Goal: Complete Application Form: Complete application form

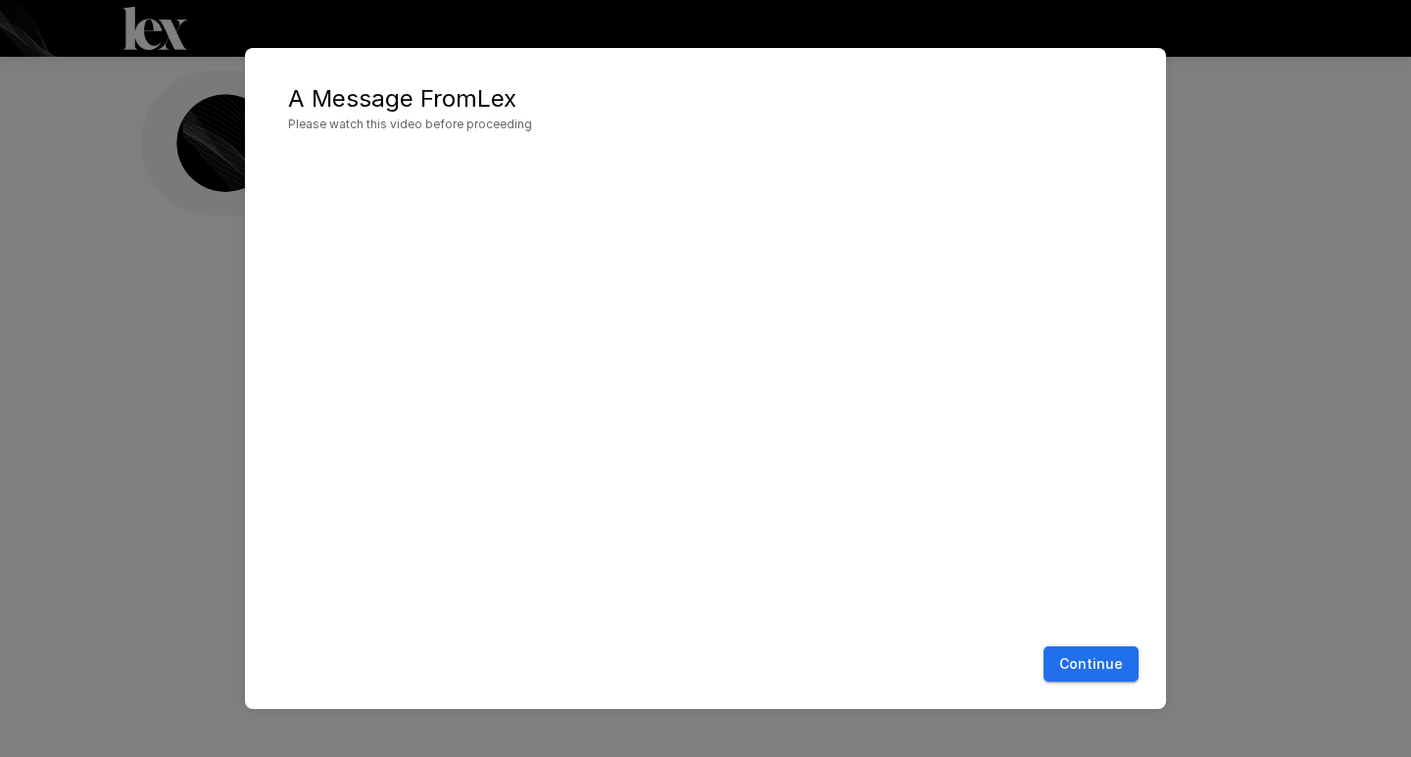
click at [1106, 669] on button "Continue" at bounding box center [1090, 665] width 95 height 36
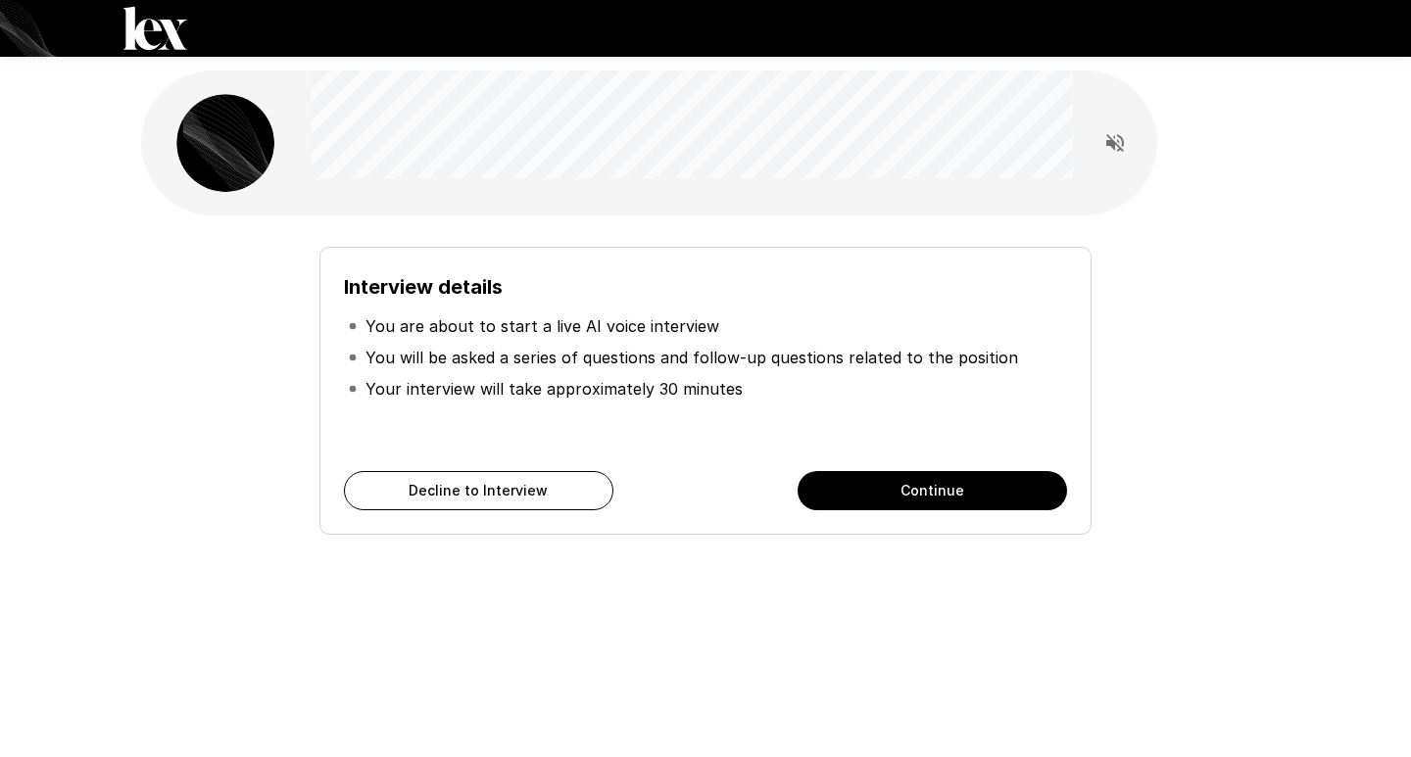
click at [992, 500] on button "Continue" at bounding box center [932, 490] width 269 height 39
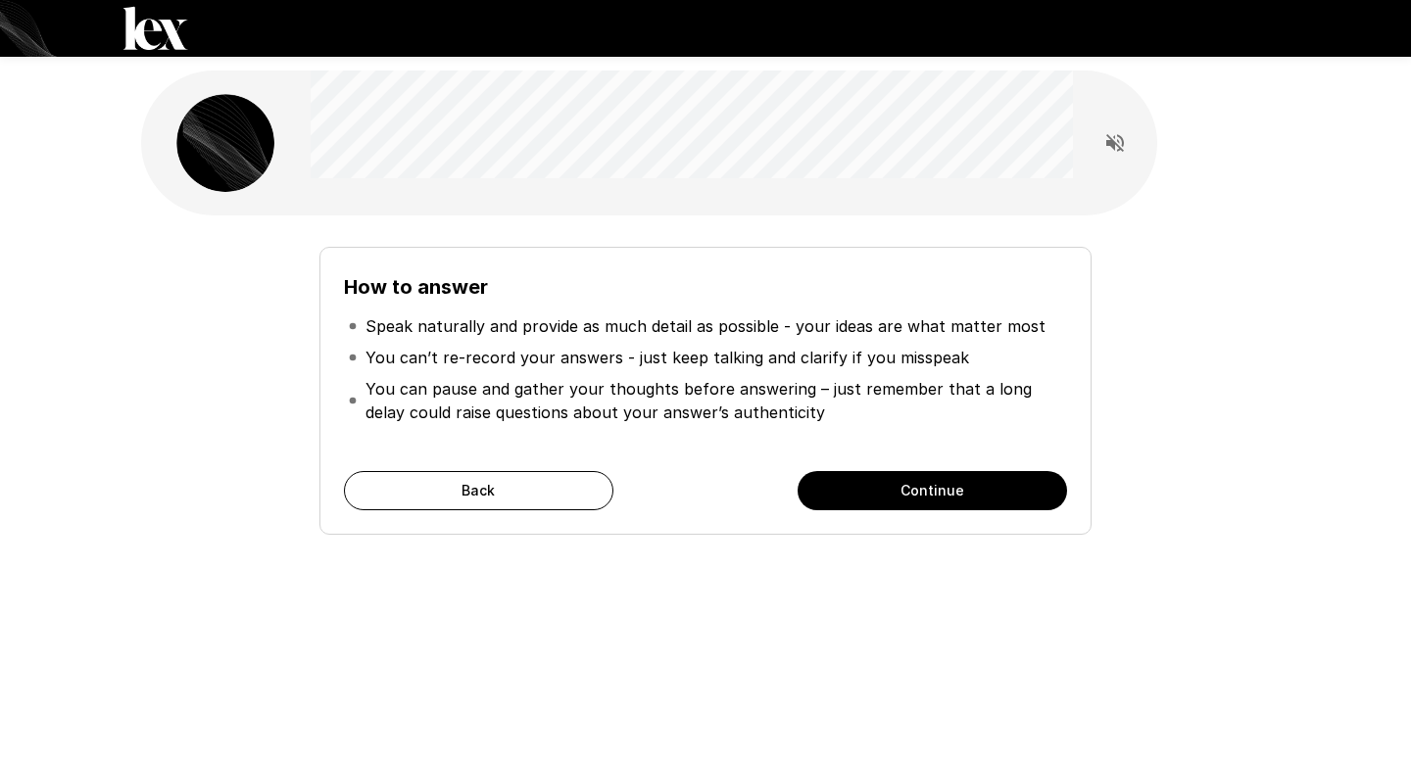
click at [910, 496] on button "Continue" at bounding box center [932, 490] width 269 height 39
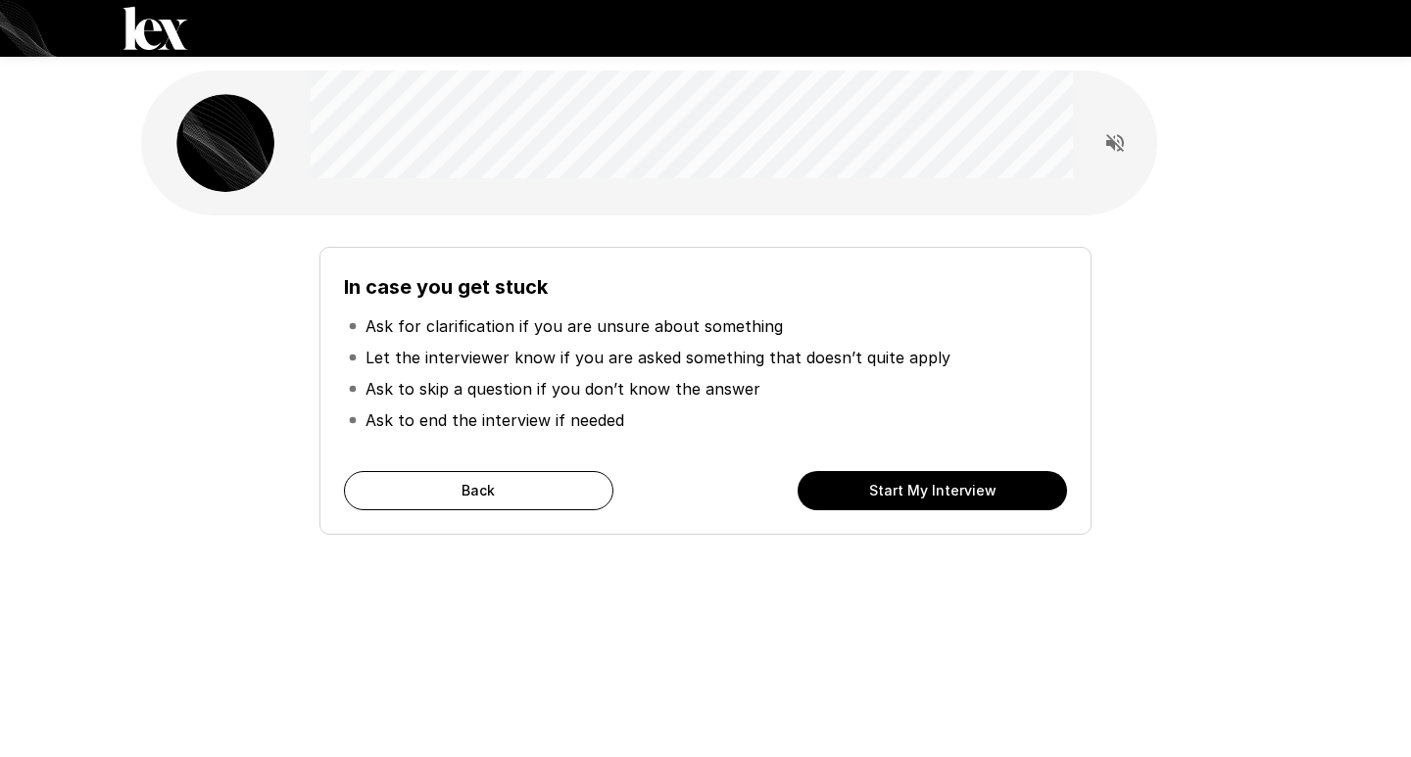
click at [794, 605] on div "In case you get stuck Ask for clarification if you are unsure about something L…" at bounding box center [706, 350] width 1176 height 700
click at [888, 493] on button "Start My Interview" at bounding box center [932, 490] width 269 height 39
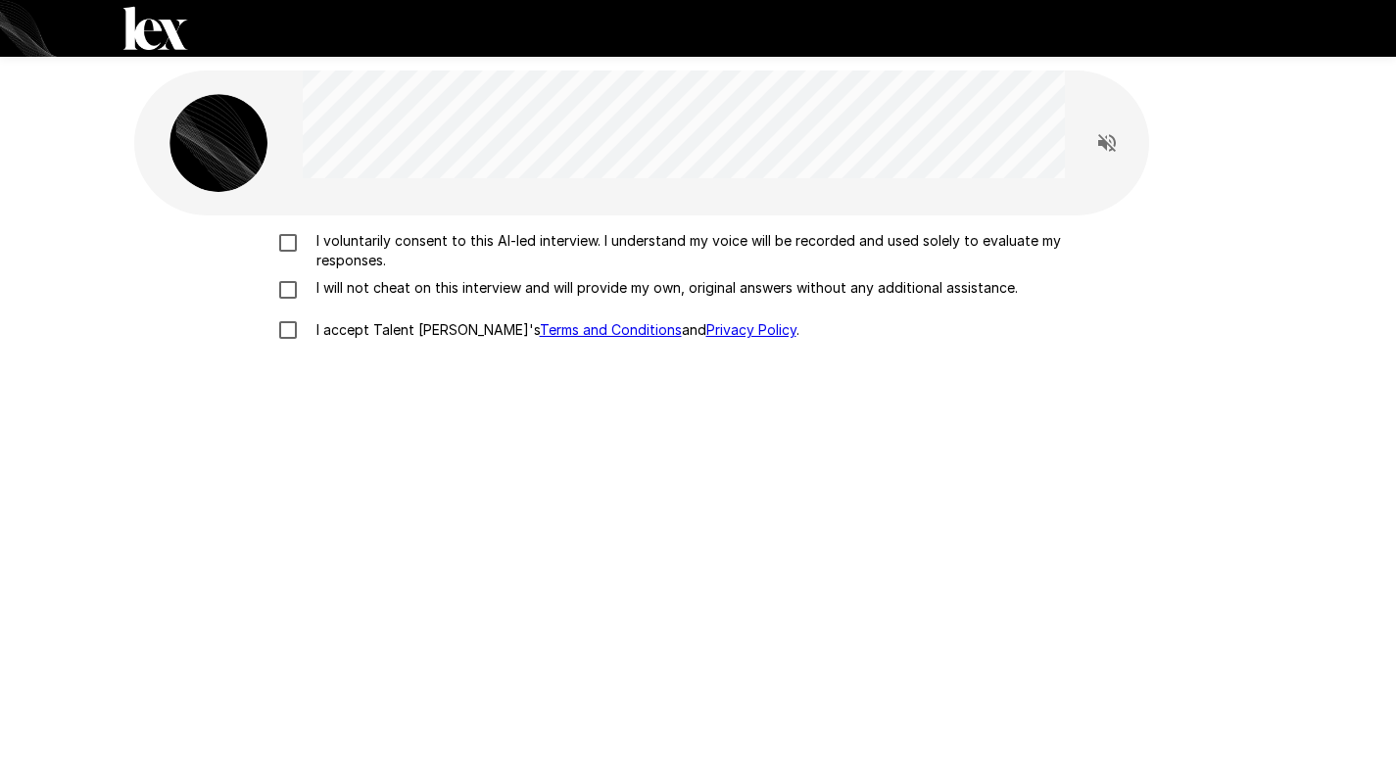
click at [353, 260] on p "I voluntarily consent to this AI-led interview. I understand my voice will be r…" at bounding box center [719, 250] width 821 height 39
click at [321, 293] on p "I will not cheat on this interview and will provide my own, original answers wi…" at bounding box center [663, 288] width 709 height 20
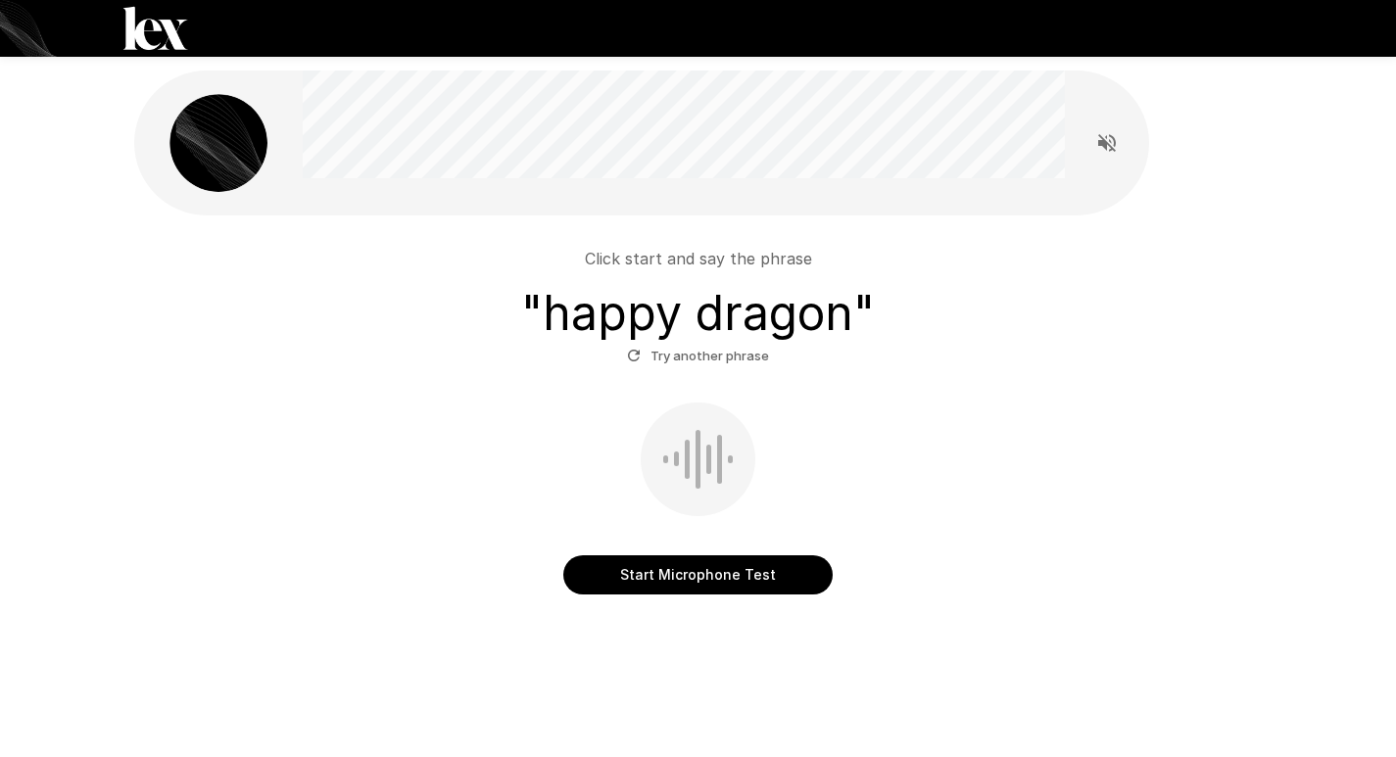
click at [697, 471] on div at bounding box center [698, 459] width 5 height 59
click at [715, 585] on button "Start Microphone Test" at bounding box center [697, 575] width 269 height 39
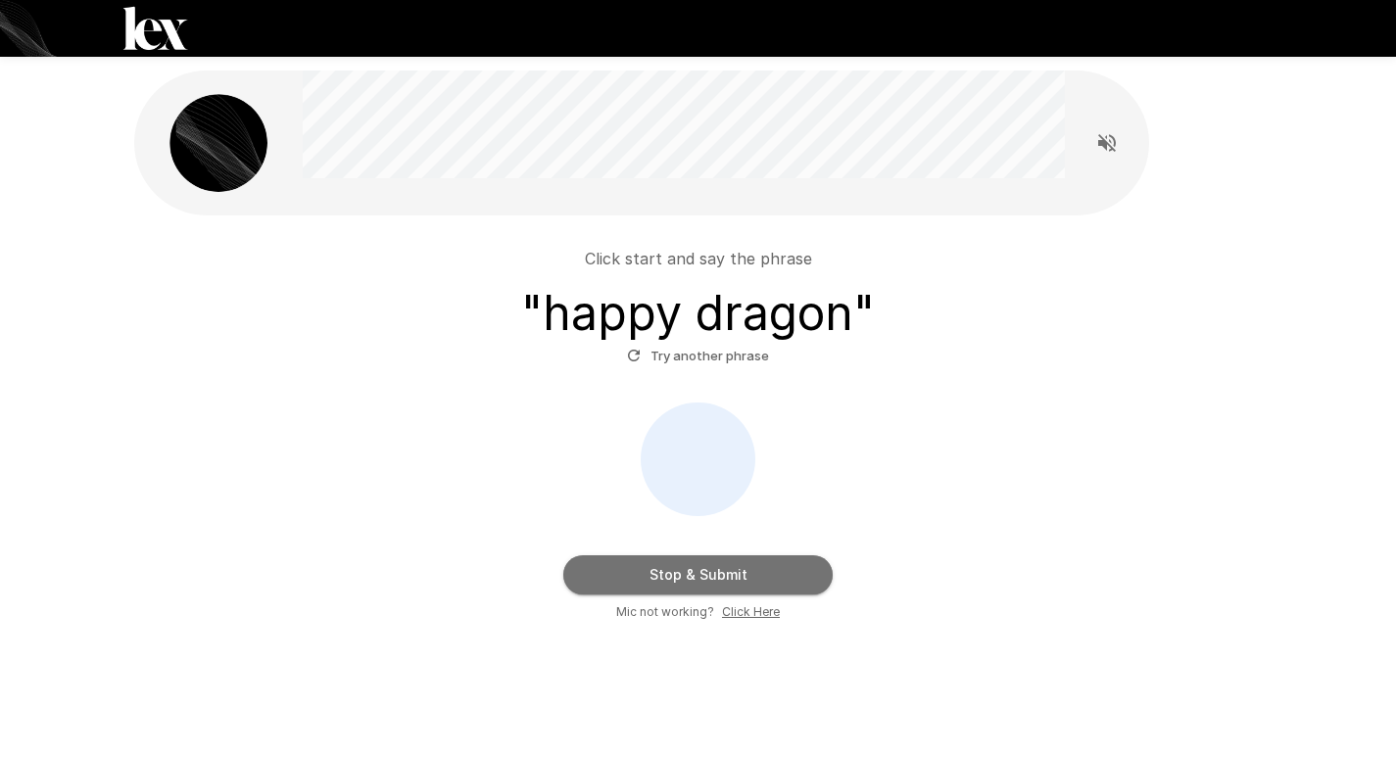
click at [768, 573] on button "Stop & Submit" at bounding box center [697, 575] width 269 height 39
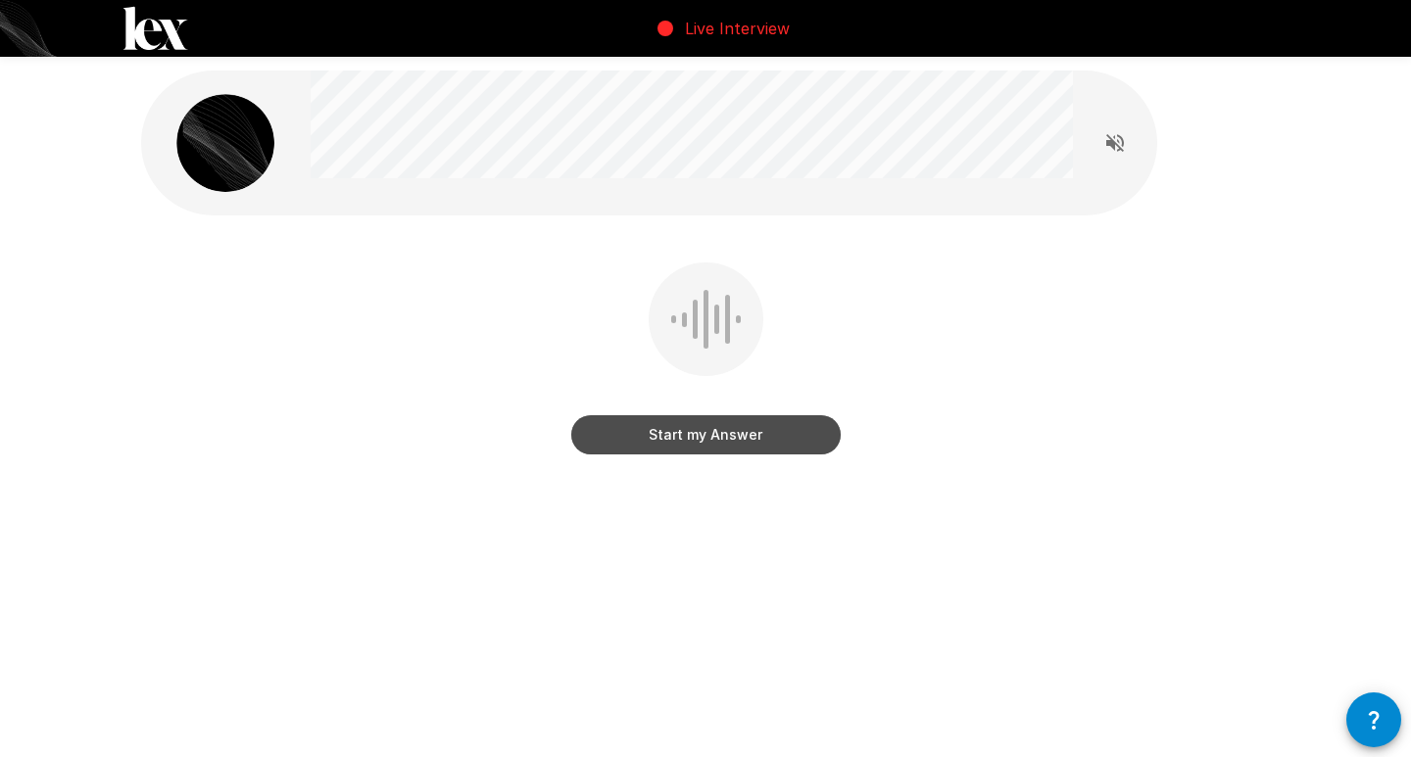
click at [720, 442] on button "Start my Answer" at bounding box center [705, 434] width 269 height 39
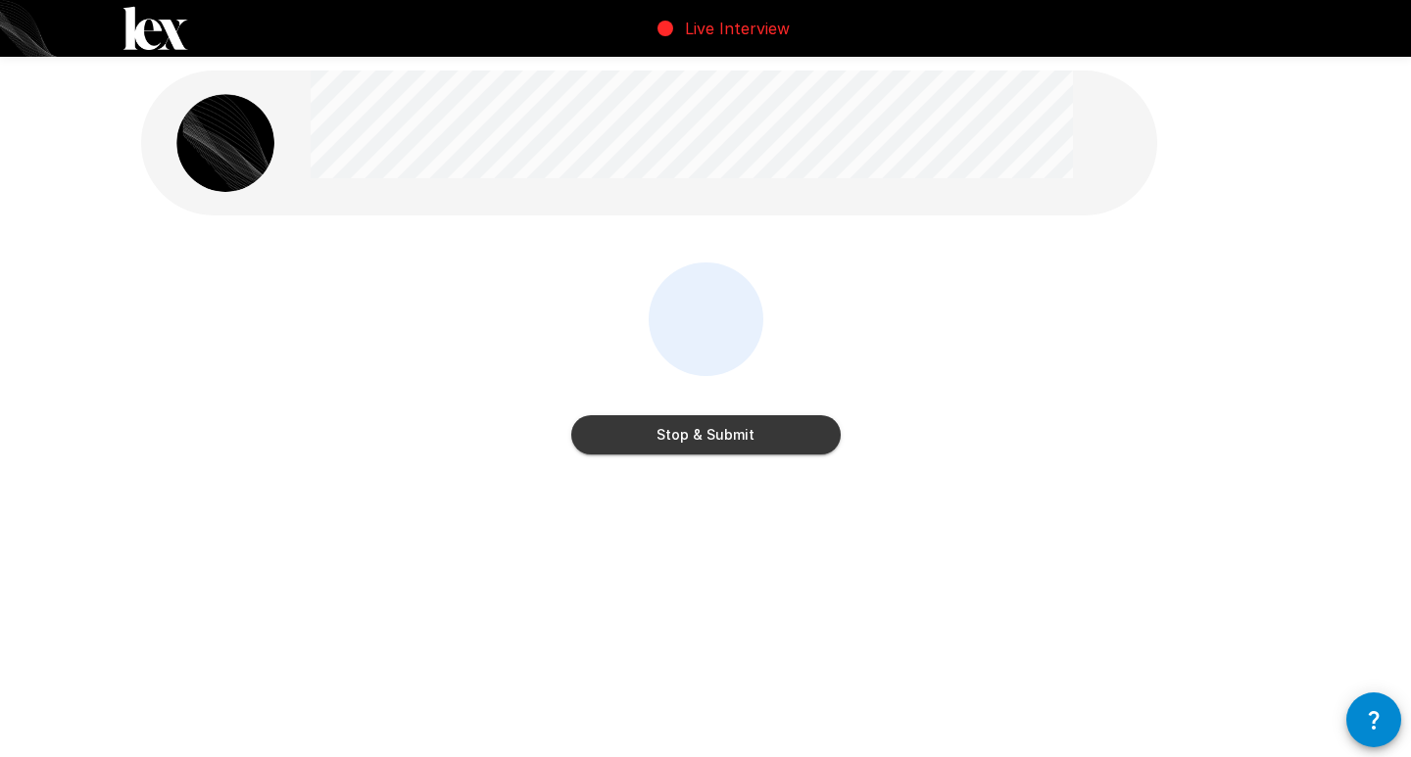
click at [732, 437] on button "Stop & Submit" at bounding box center [705, 434] width 269 height 39
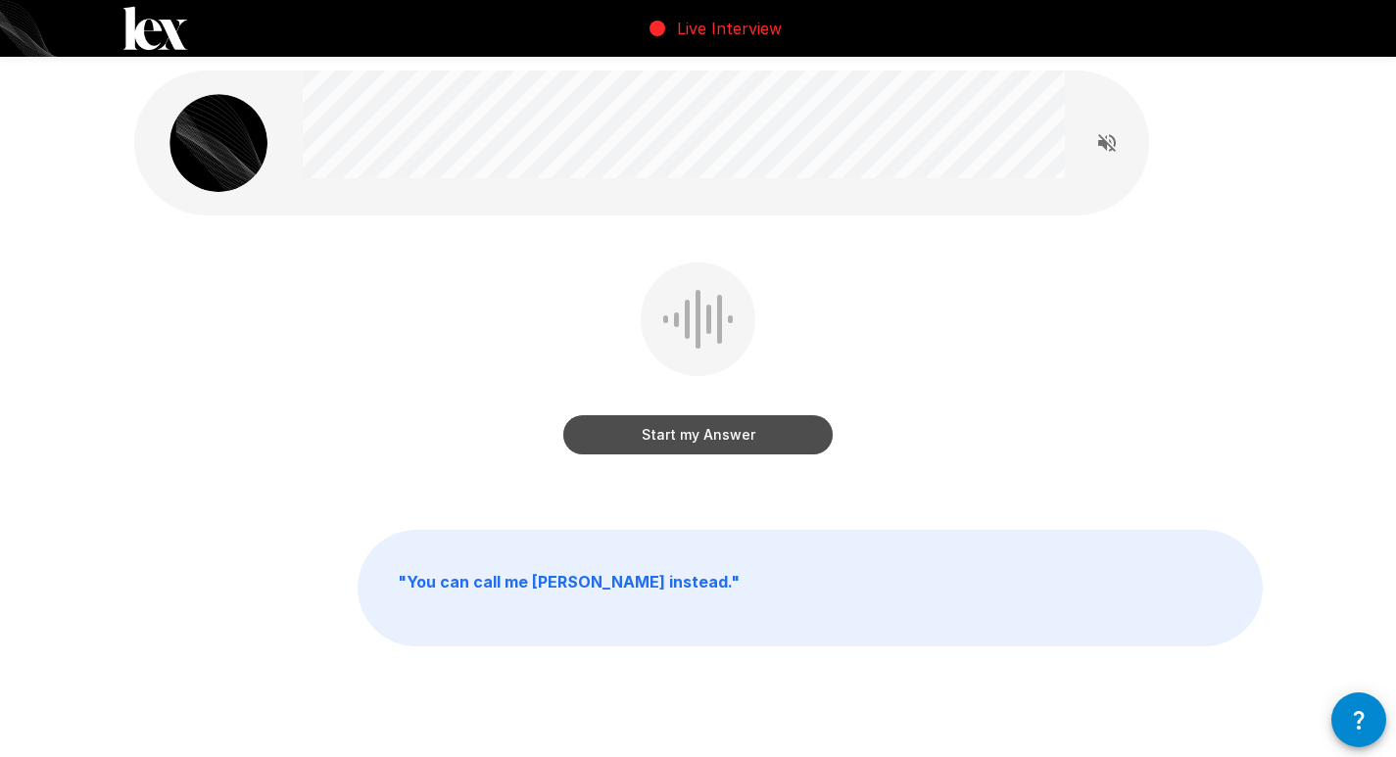
click at [724, 435] on button "Start my Answer" at bounding box center [697, 434] width 269 height 39
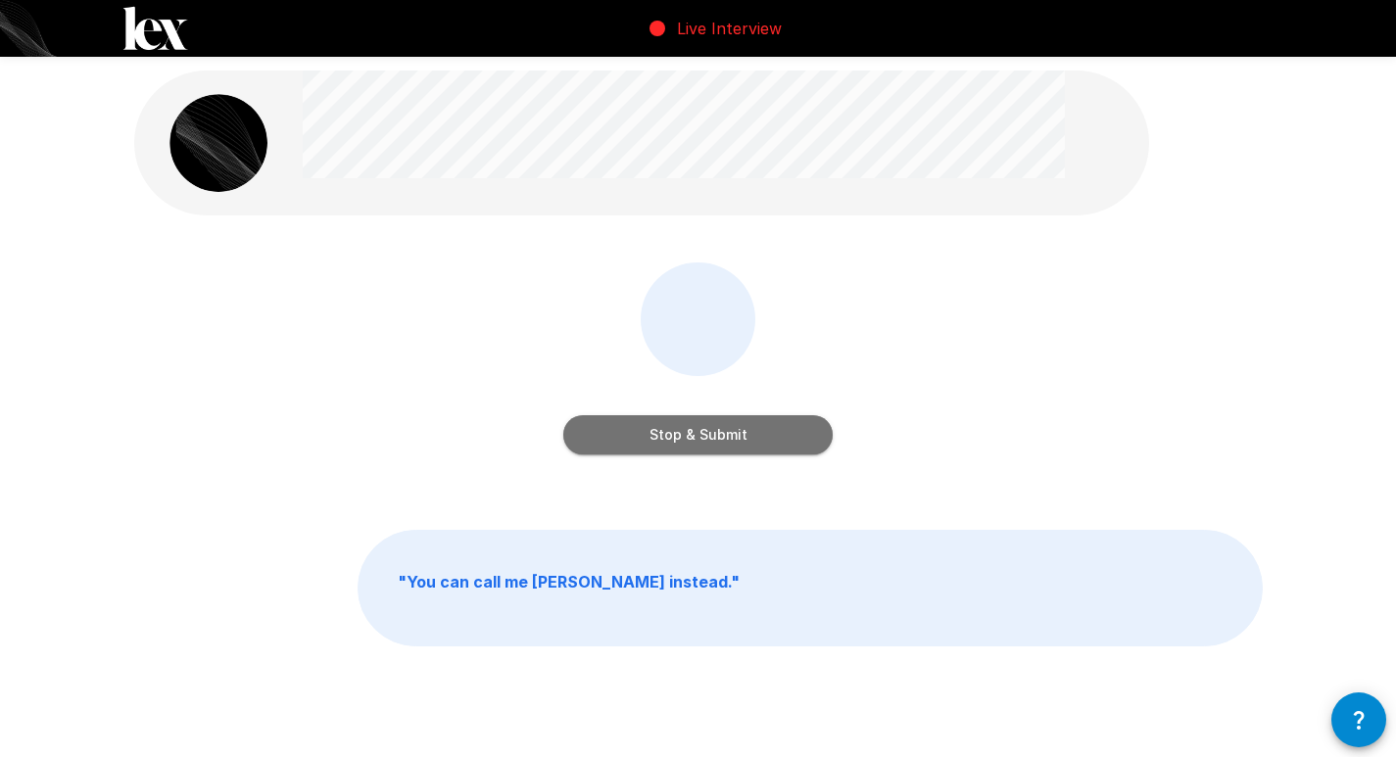
click at [698, 439] on button "Stop & Submit" at bounding box center [697, 434] width 269 height 39
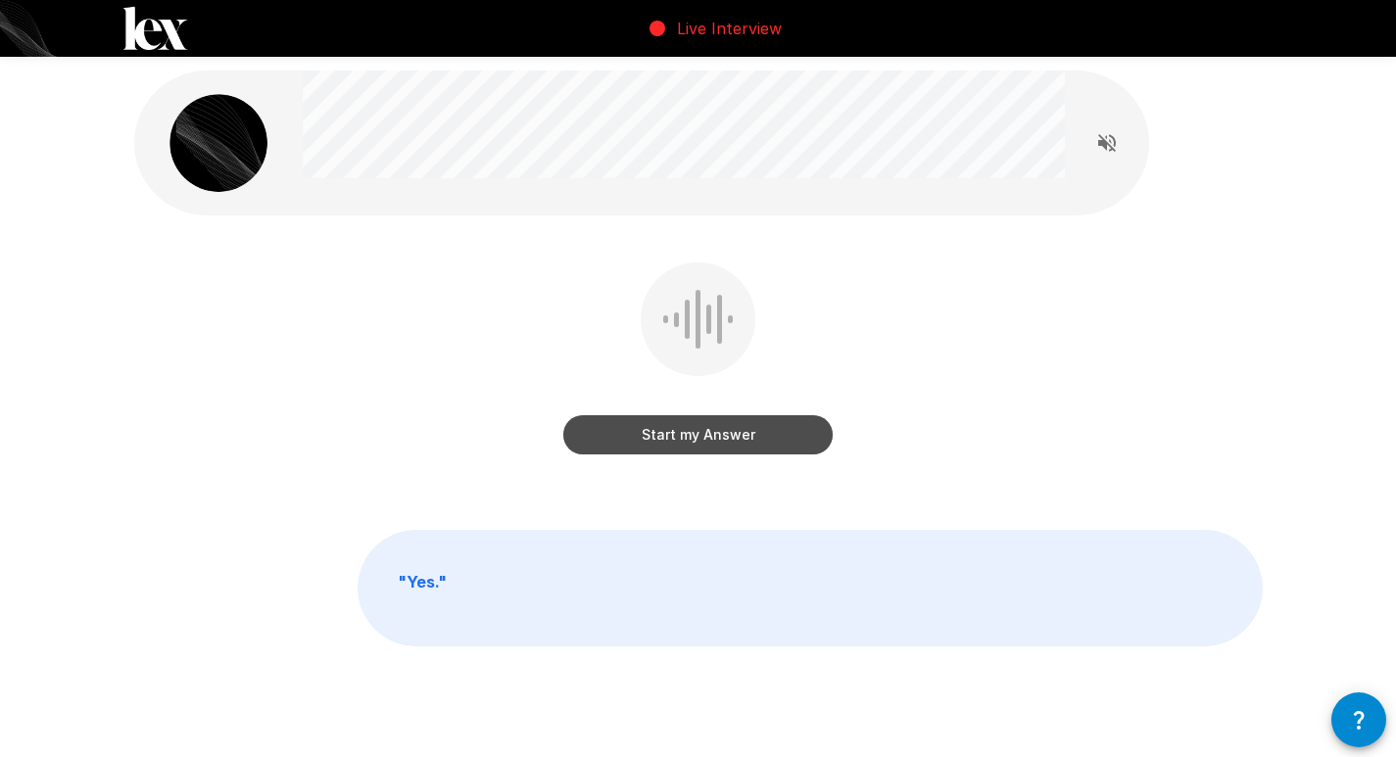
click at [731, 432] on button "Start my Answer" at bounding box center [697, 434] width 269 height 39
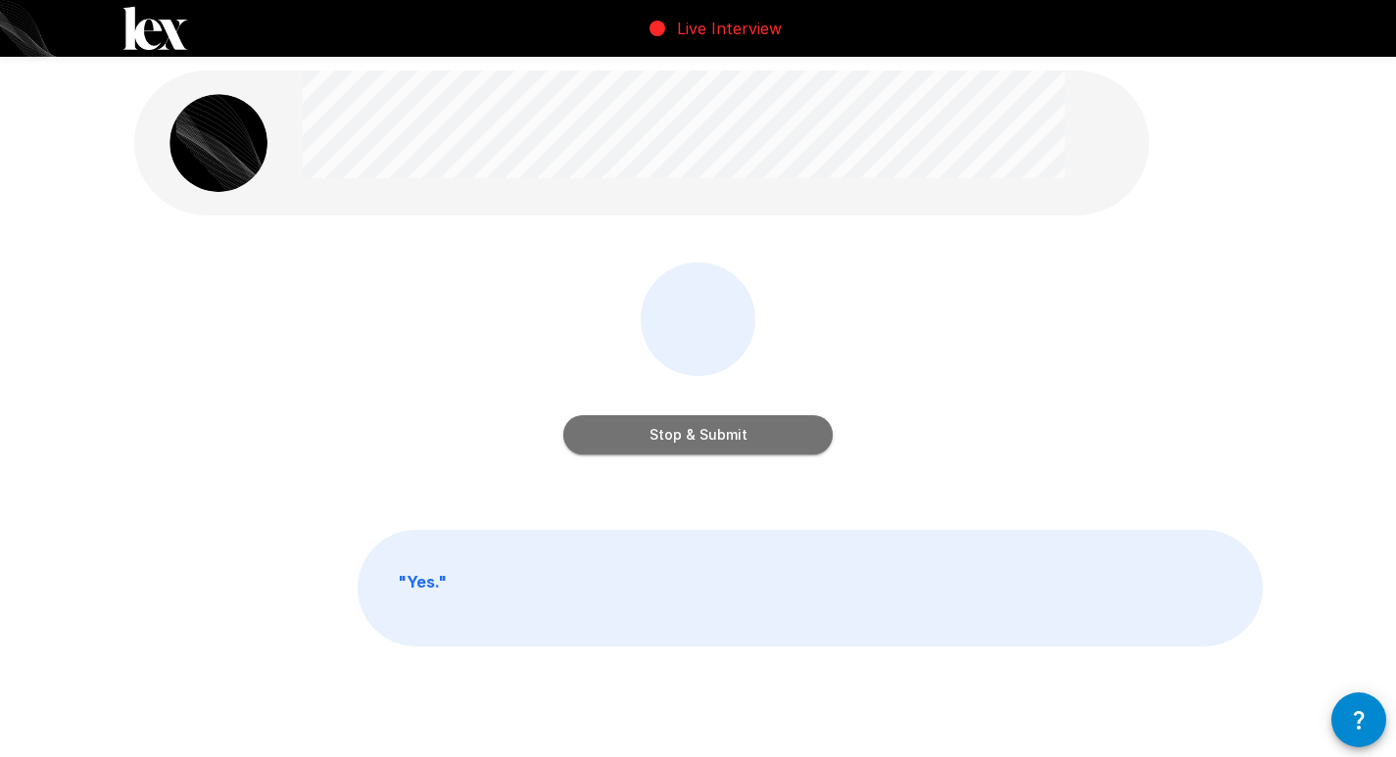
click at [699, 439] on button "Stop & Submit" at bounding box center [697, 434] width 269 height 39
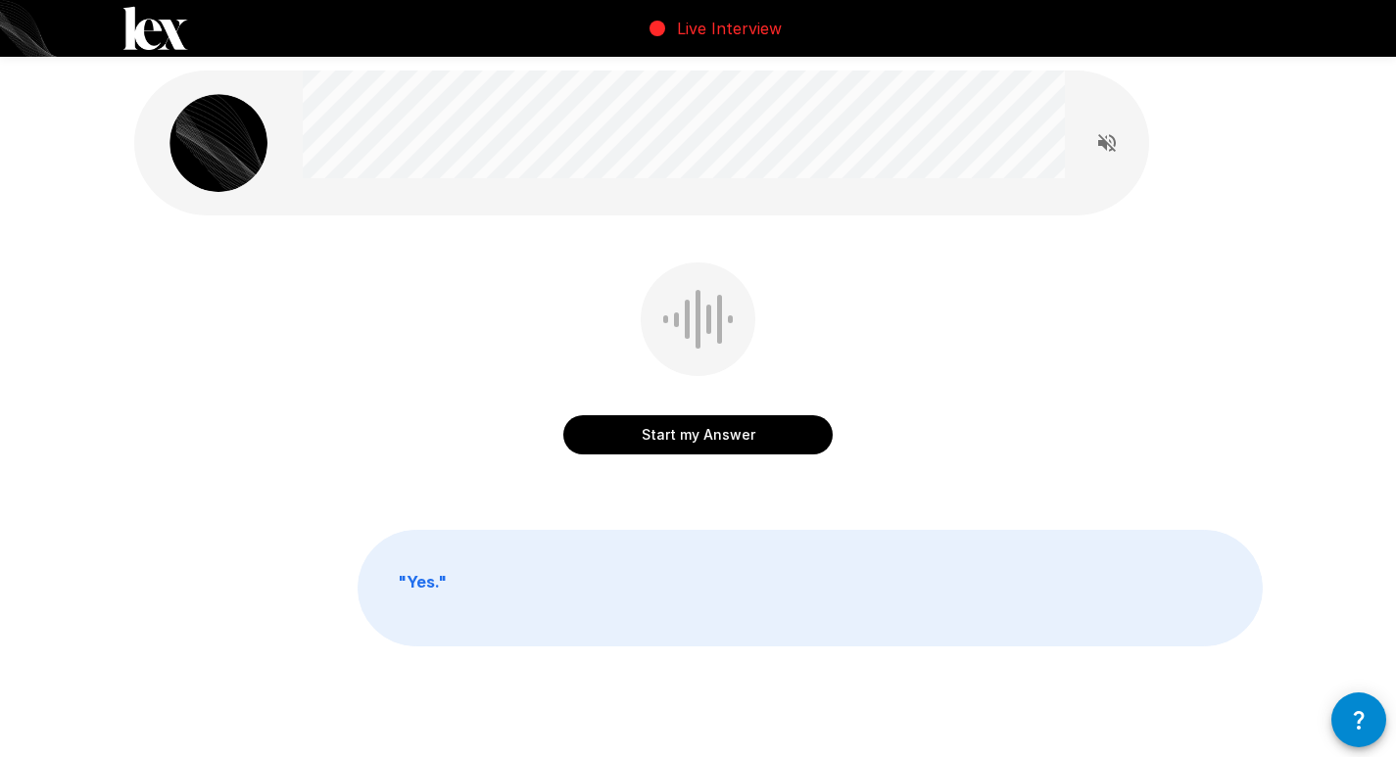
click at [700, 437] on button "Start my Answer" at bounding box center [697, 434] width 269 height 39
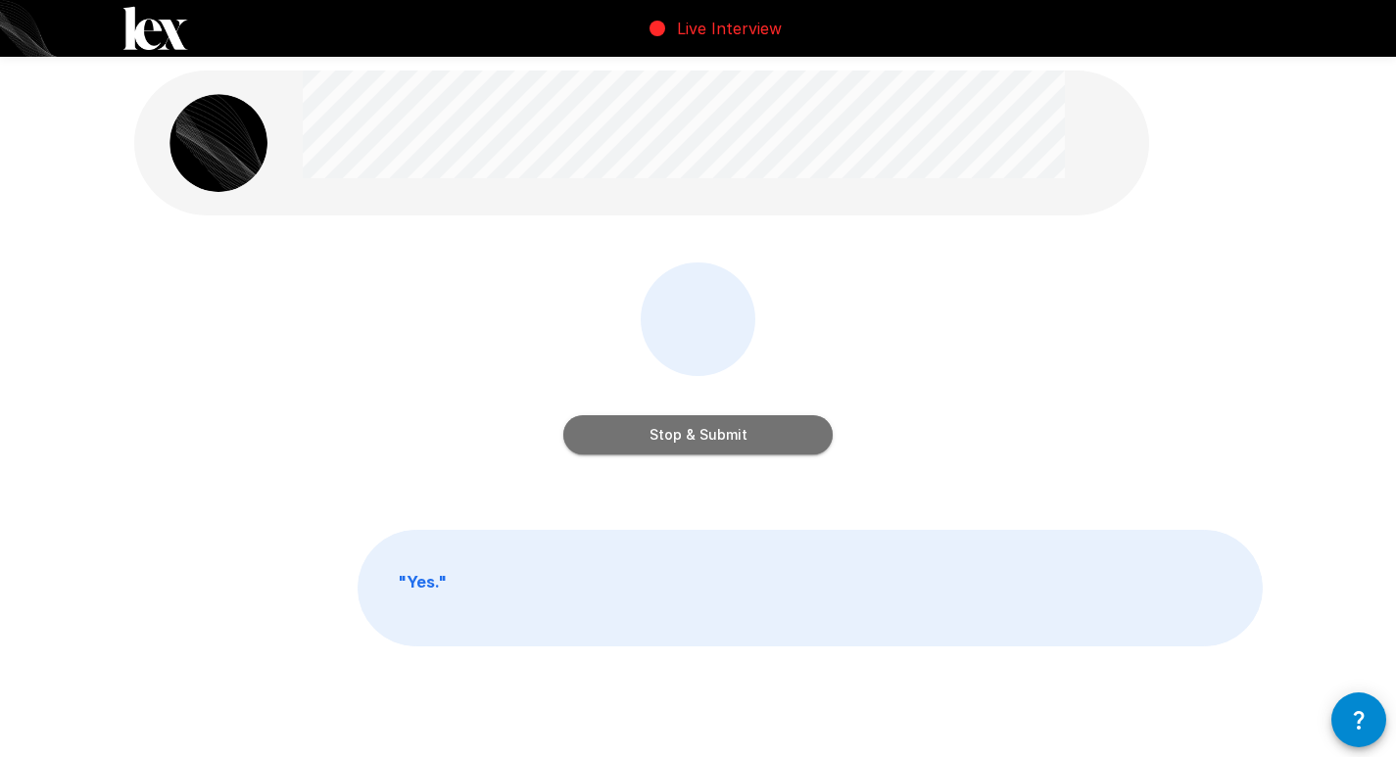
click at [700, 437] on button "Stop & Submit" at bounding box center [697, 434] width 269 height 39
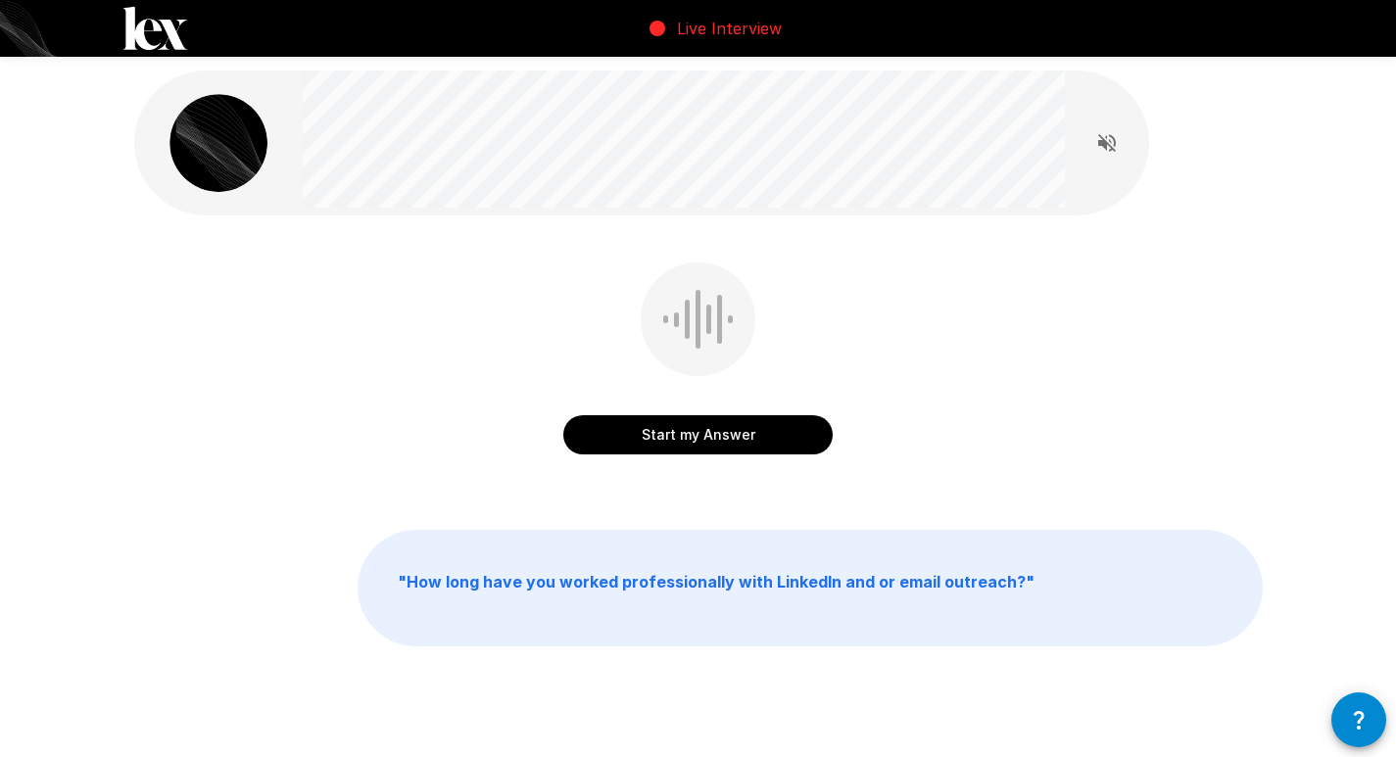
click at [700, 437] on button "Start my Answer" at bounding box center [697, 434] width 269 height 39
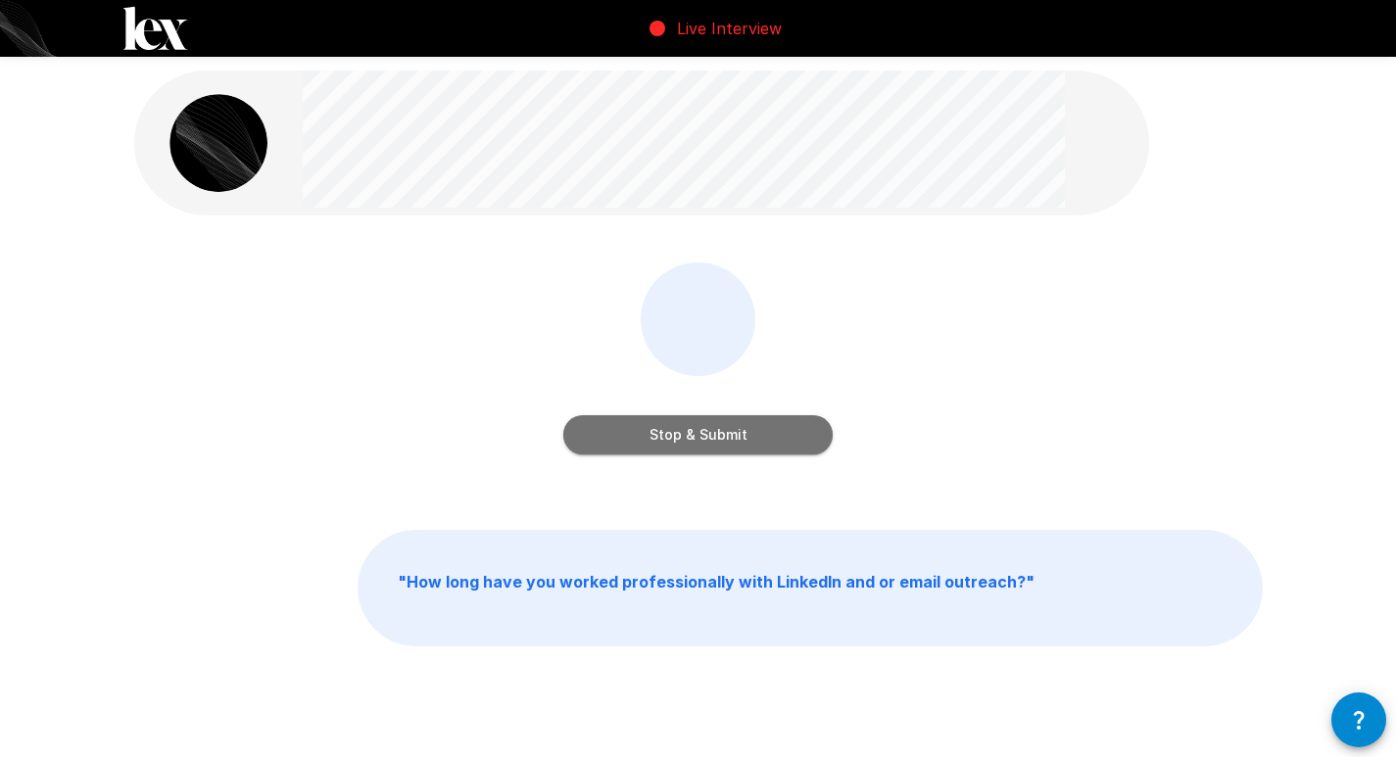
click at [700, 437] on button "Stop & Submit" at bounding box center [697, 434] width 269 height 39
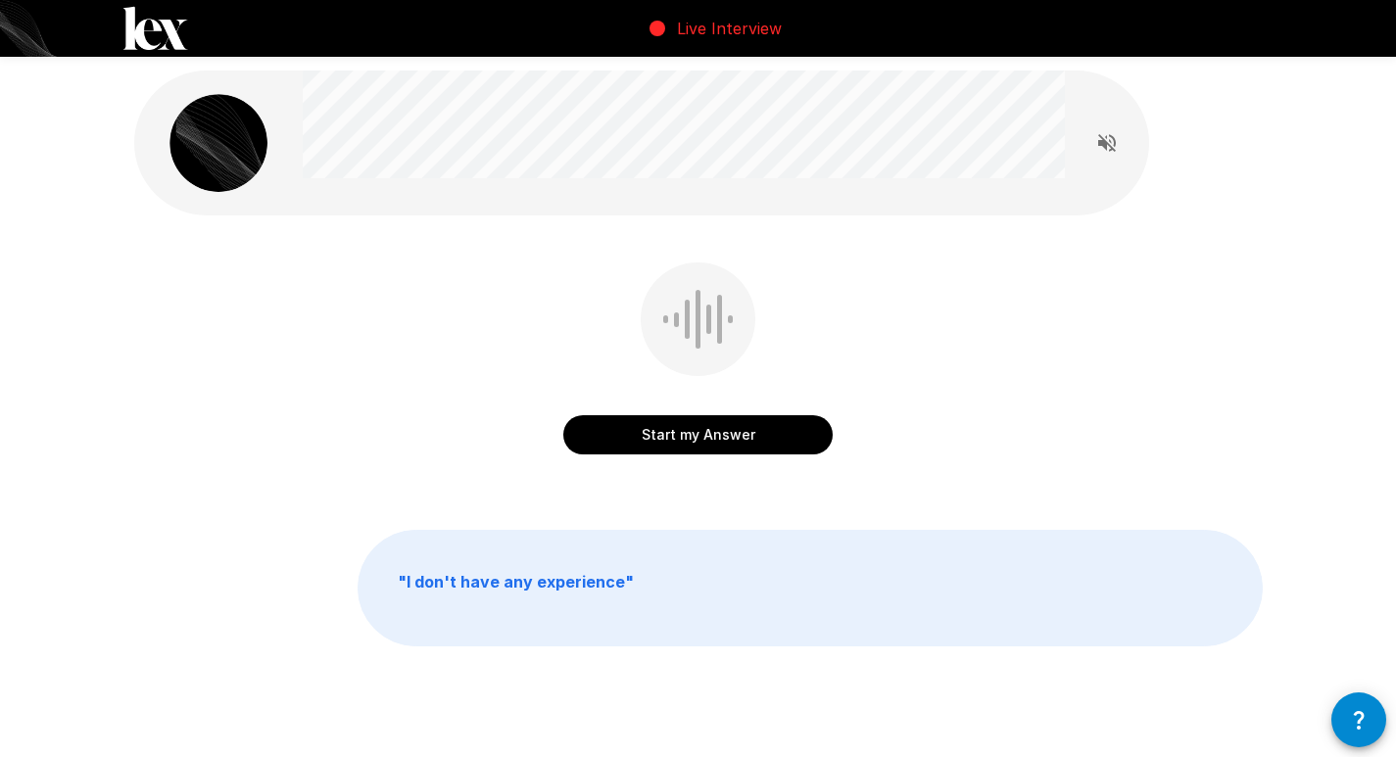
click at [692, 426] on button "Start my Answer" at bounding box center [697, 434] width 269 height 39
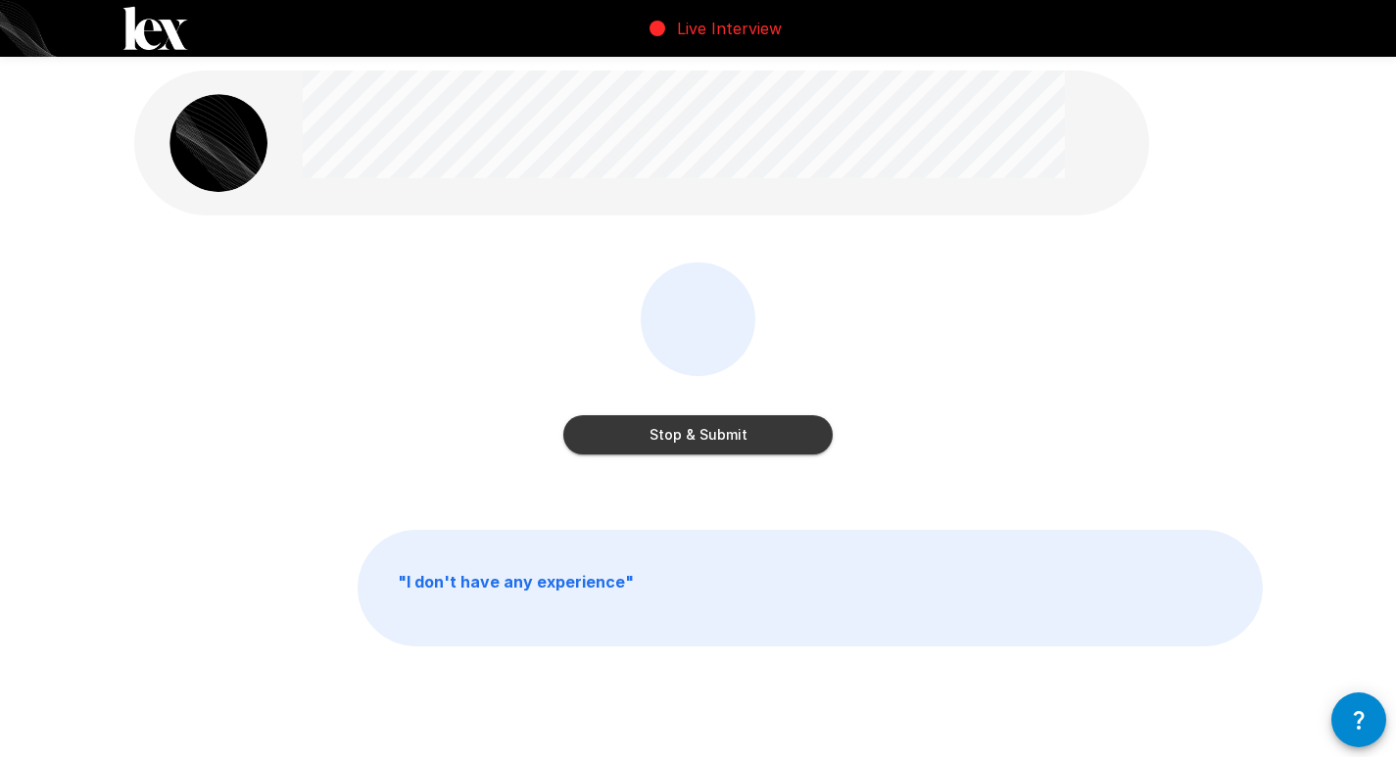
click at [702, 429] on button "Stop & Submit" at bounding box center [697, 434] width 269 height 39
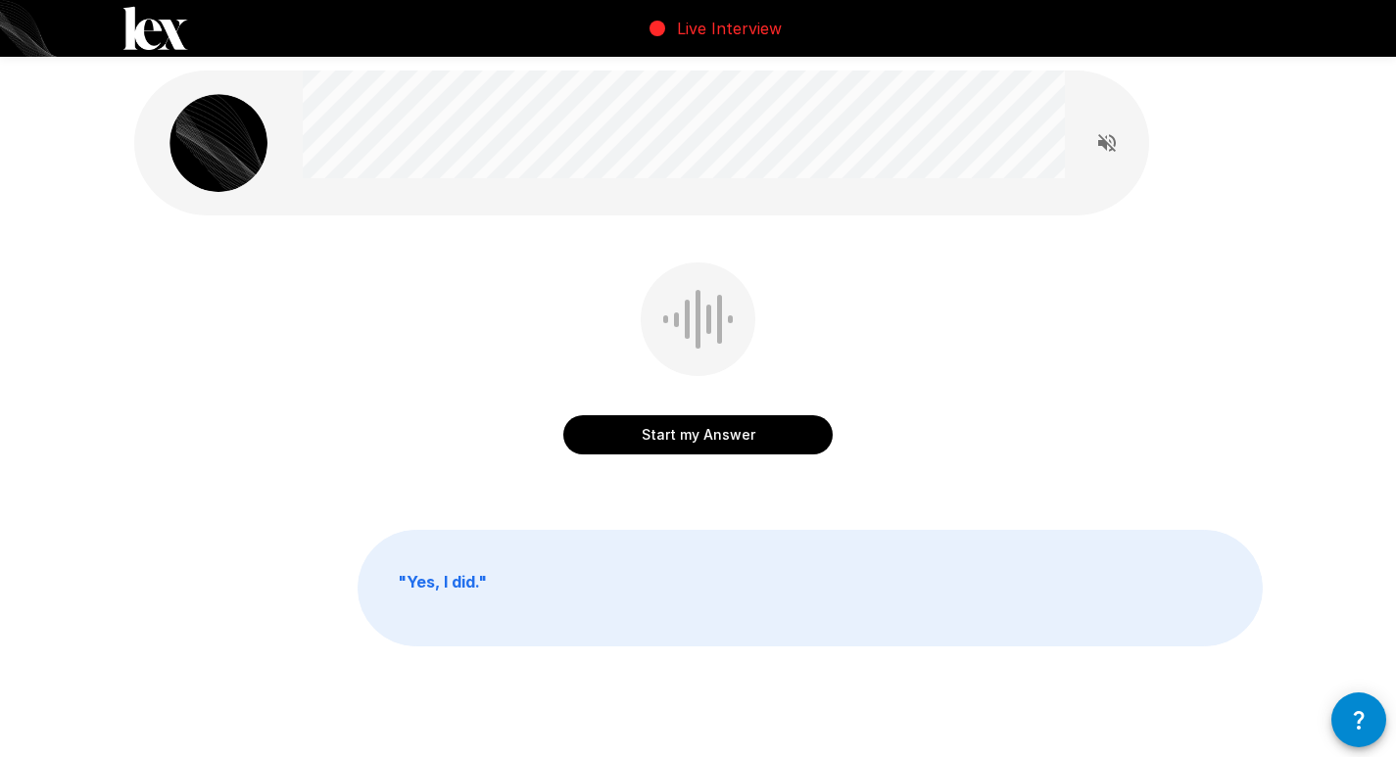
click at [709, 423] on button "Start my Answer" at bounding box center [697, 434] width 269 height 39
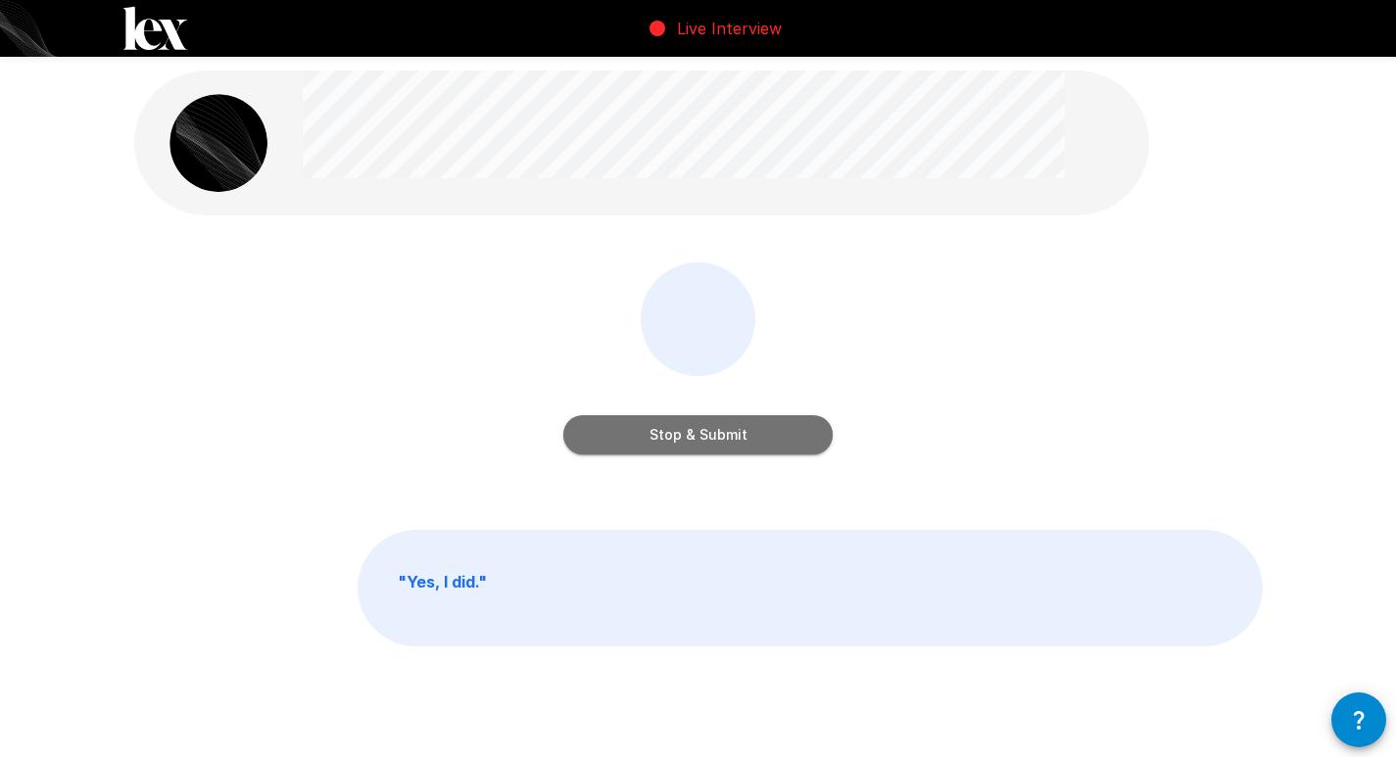
click at [708, 426] on button "Stop & Submit" at bounding box center [697, 434] width 269 height 39
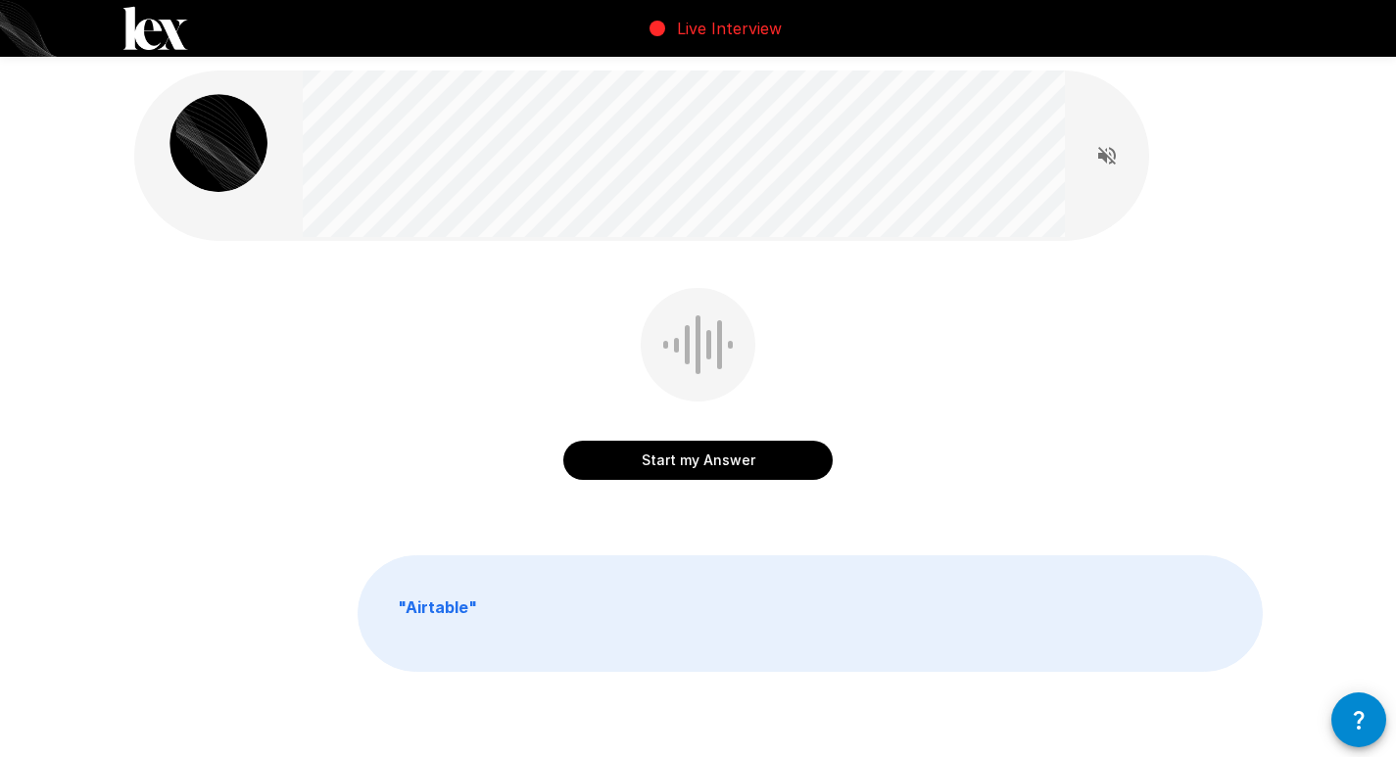
click at [696, 455] on button "Start my Answer" at bounding box center [697, 460] width 269 height 39
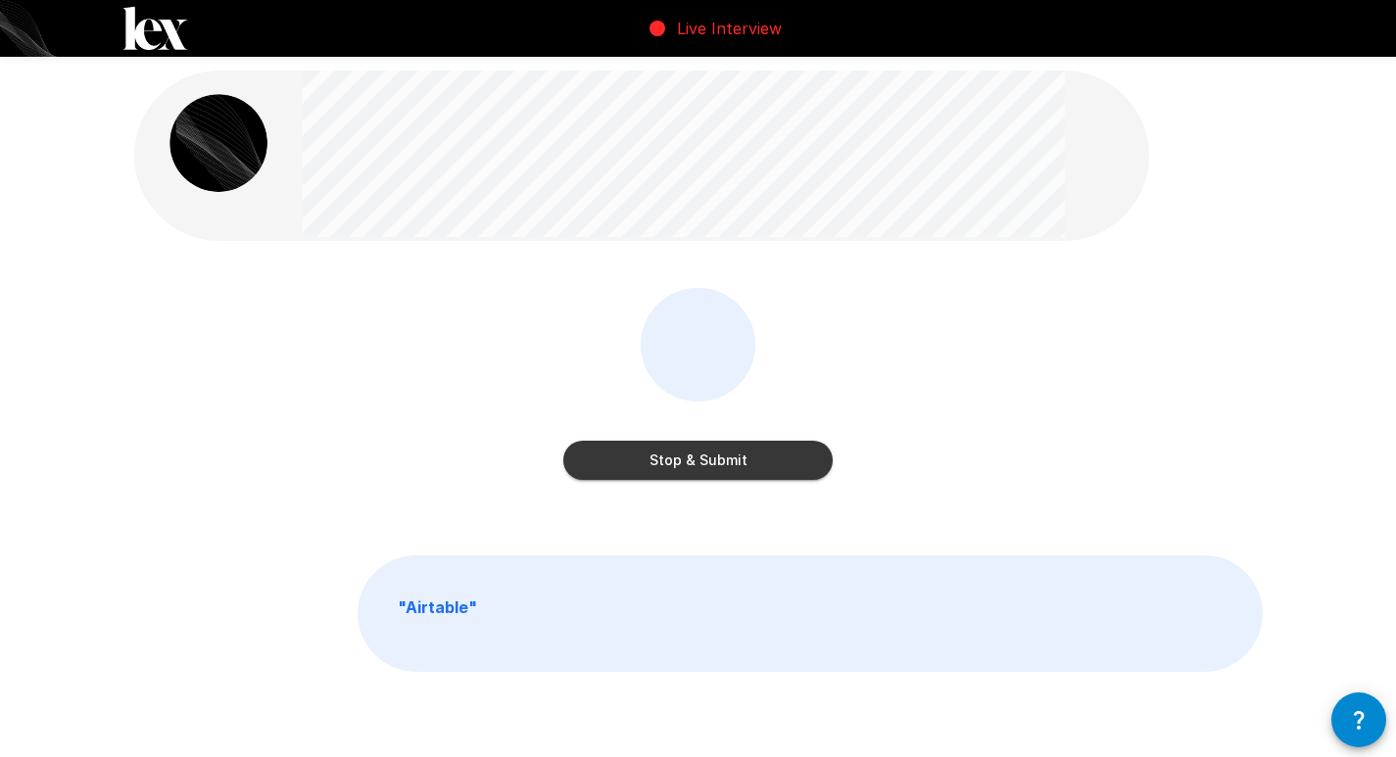
click at [695, 466] on button "Stop & Submit" at bounding box center [697, 460] width 269 height 39
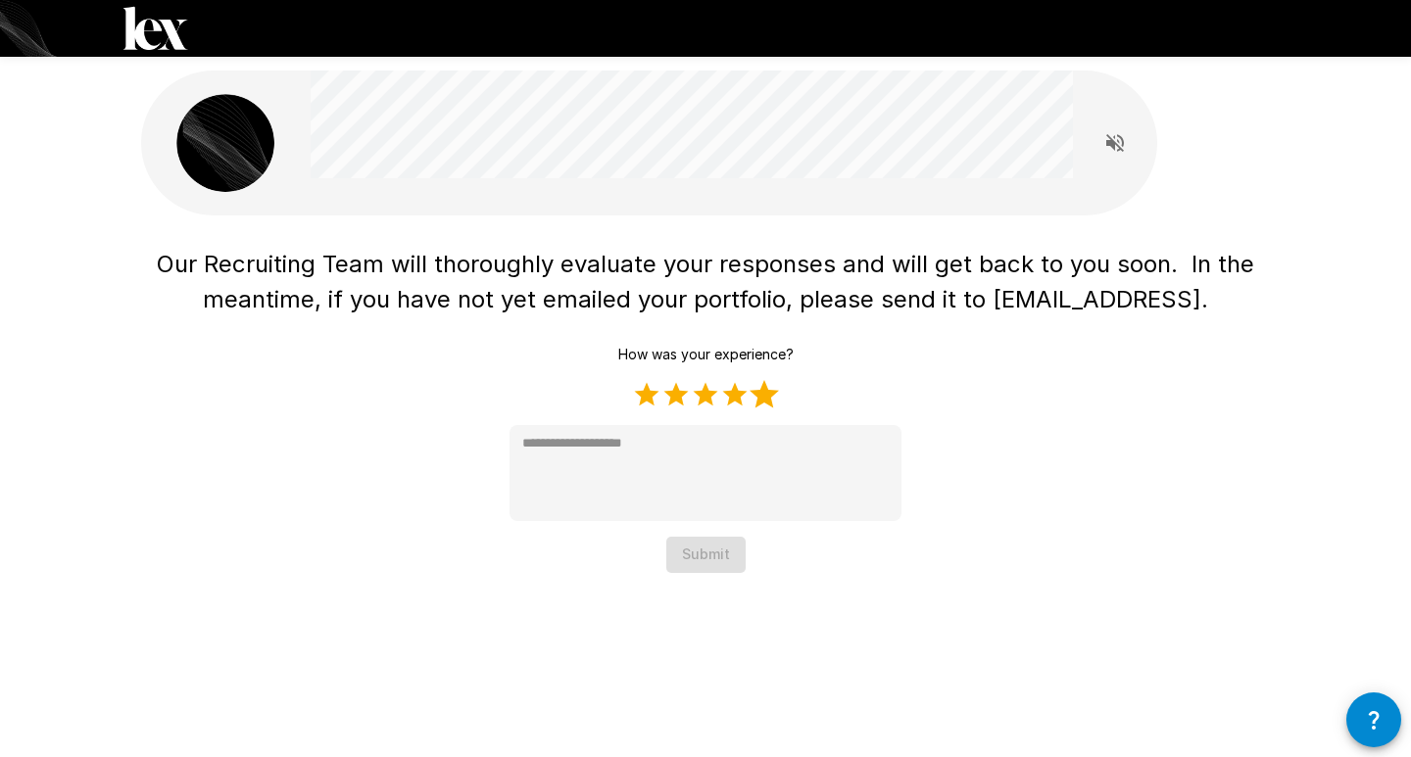
click at [769, 394] on label "5 Stars" at bounding box center [763, 394] width 29 height 29
type textarea "*"
click at [727, 550] on button "Submit" at bounding box center [705, 555] width 79 height 36
